Goal: Find specific page/section: Find specific page/section

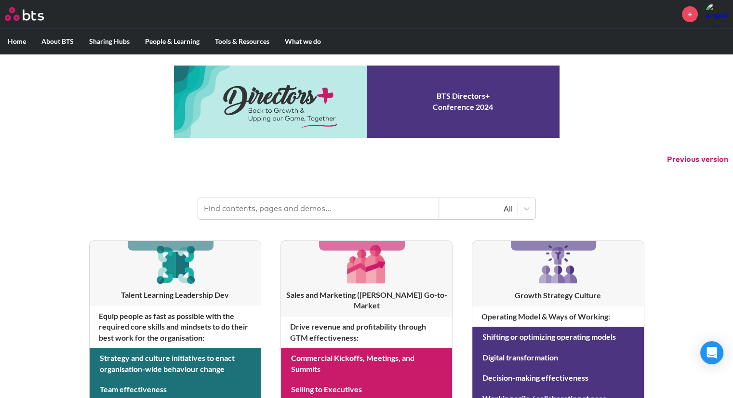
click at [243, 207] on input "text" at bounding box center [318, 208] width 241 height 21
type input "o"
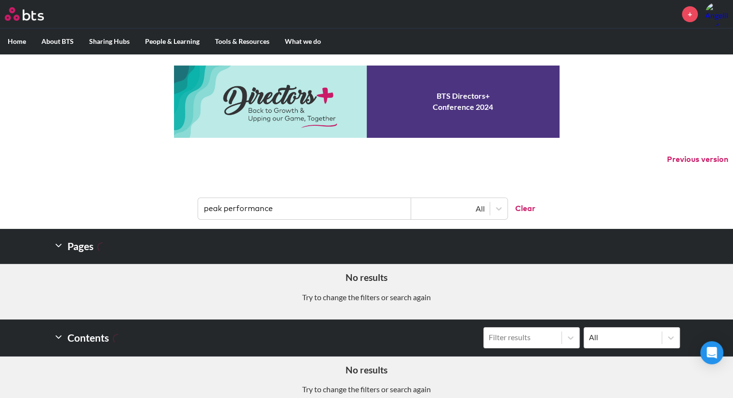
drag, startPoint x: 299, startPoint y: 211, endPoint x: 133, endPoint y: 199, distance: 166.7
click at [136, 203] on header "peak performance All Clear" at bounding box center [366, 204] width 733 height 50
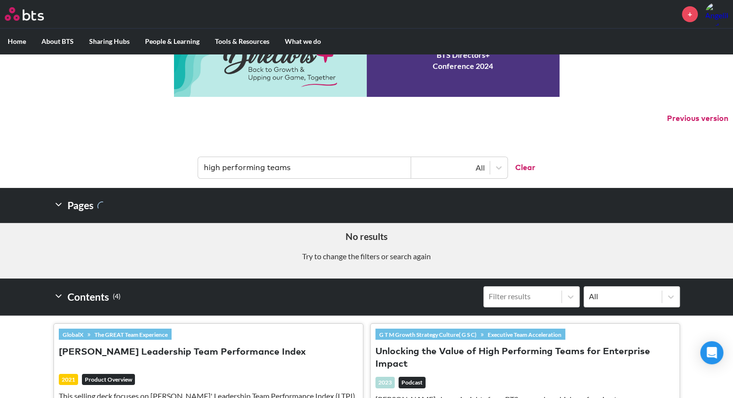
scroll to position [234, 0]
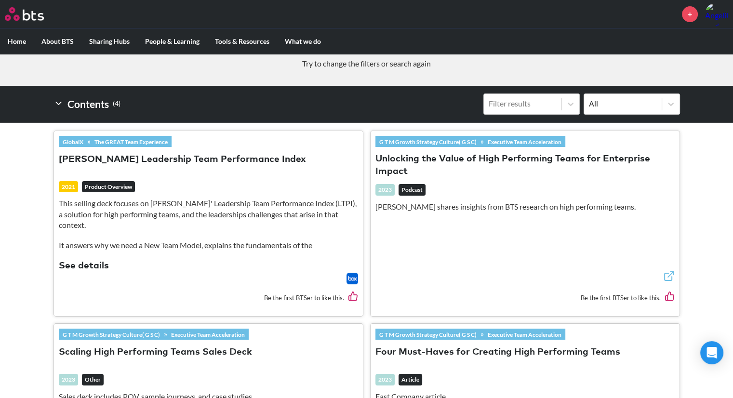
type input "high performing teams"
click at [161, 159] on button "[PERSON_NAME] Leadership Team Performance Index" at bounding box center [182, 159] width 247 height 13
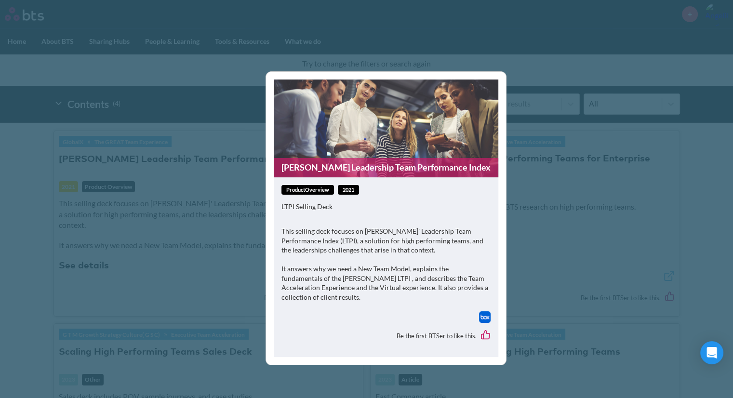
click at [381, 169] on link "[PERSON_NAME] Leadership Team Performance Index" at bounding box center [386, 167] width 225 height 19
